Goal: Transaction & Acquisition: Book appointment/travel/reservation

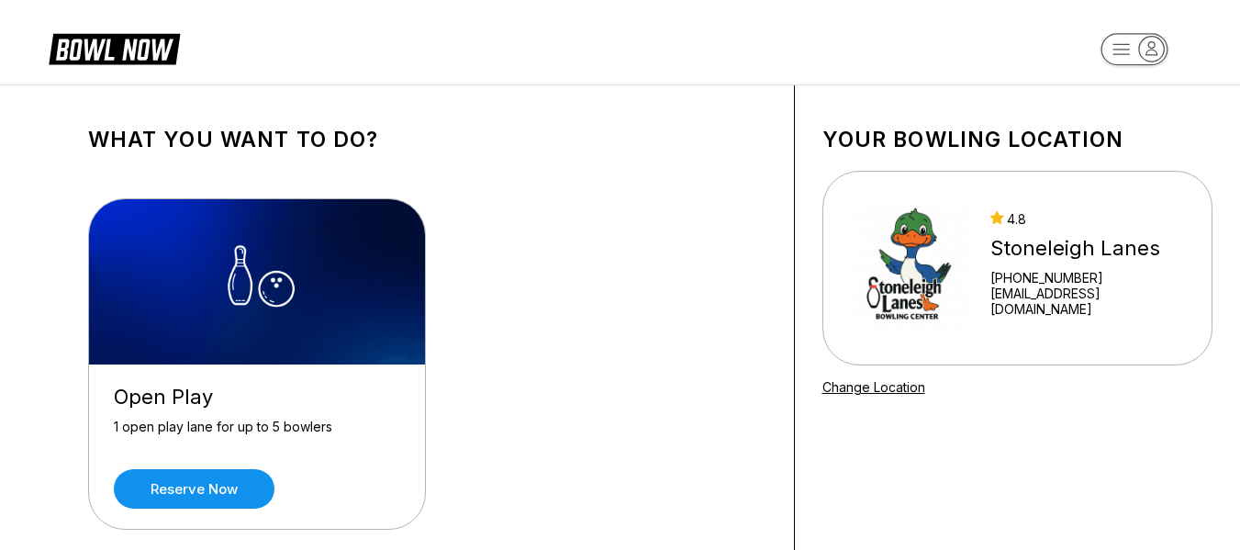
click at [580, 181] on div "Open Play 1 open play lane for up to 5 bowlers Reserve now" at bounding box center [427, 366] width 678 height 391
